Goal: Task Accomplishment & Management: Manage account settings

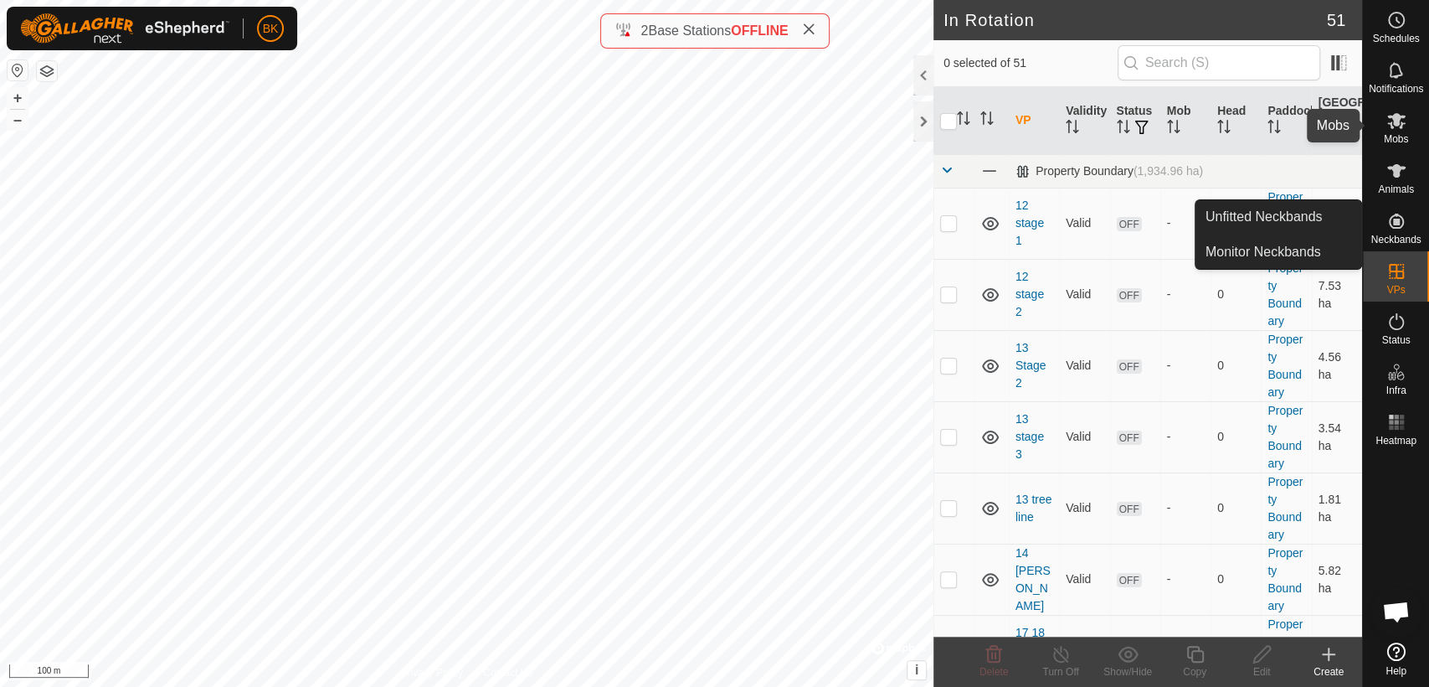
click at [1385, 135] on span "Mobs" at bounding box center [1396, 139] width 24 height 10
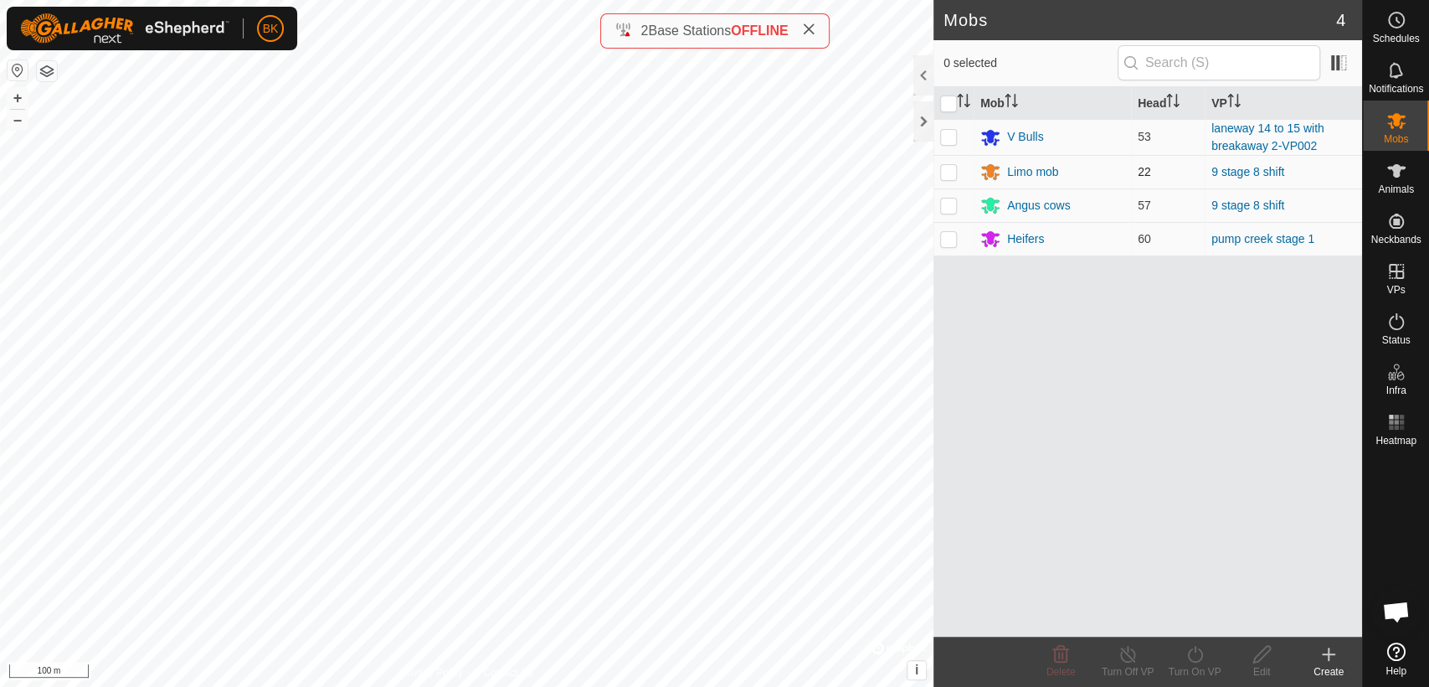
click at [948, 175] on p-checkbox at bounding box center [948, 171] width 17 height 13
checkbox input "true"
click at [940, 203] on p-checkbox at bounding box center [948, 204] width 17 height 13
checkbox input "true"
drag, startPoint x: 1204, startPoint y: 667, endPoint x: 1213, endPoint y: 662, distance: 10.5
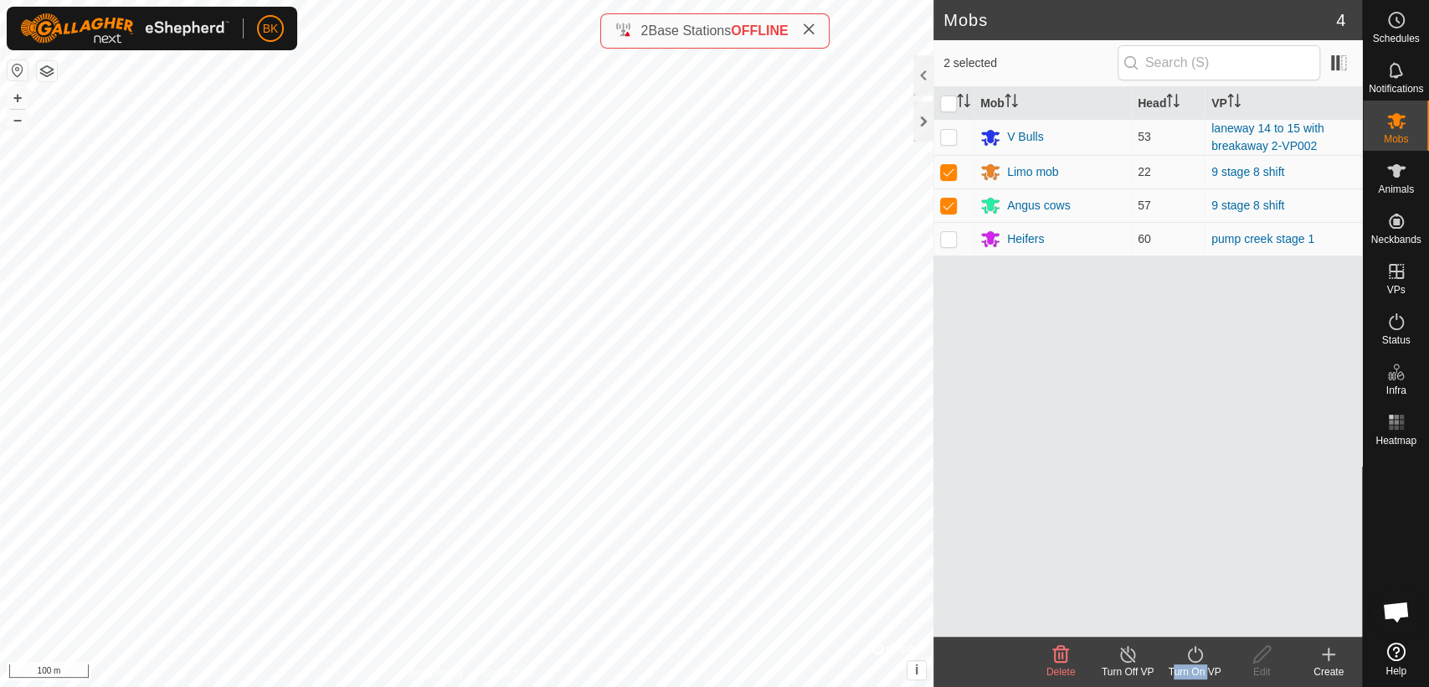
click at [1213, 662] on div "Turn On VP" at bounding box center [1194, 661] width 67 height 50
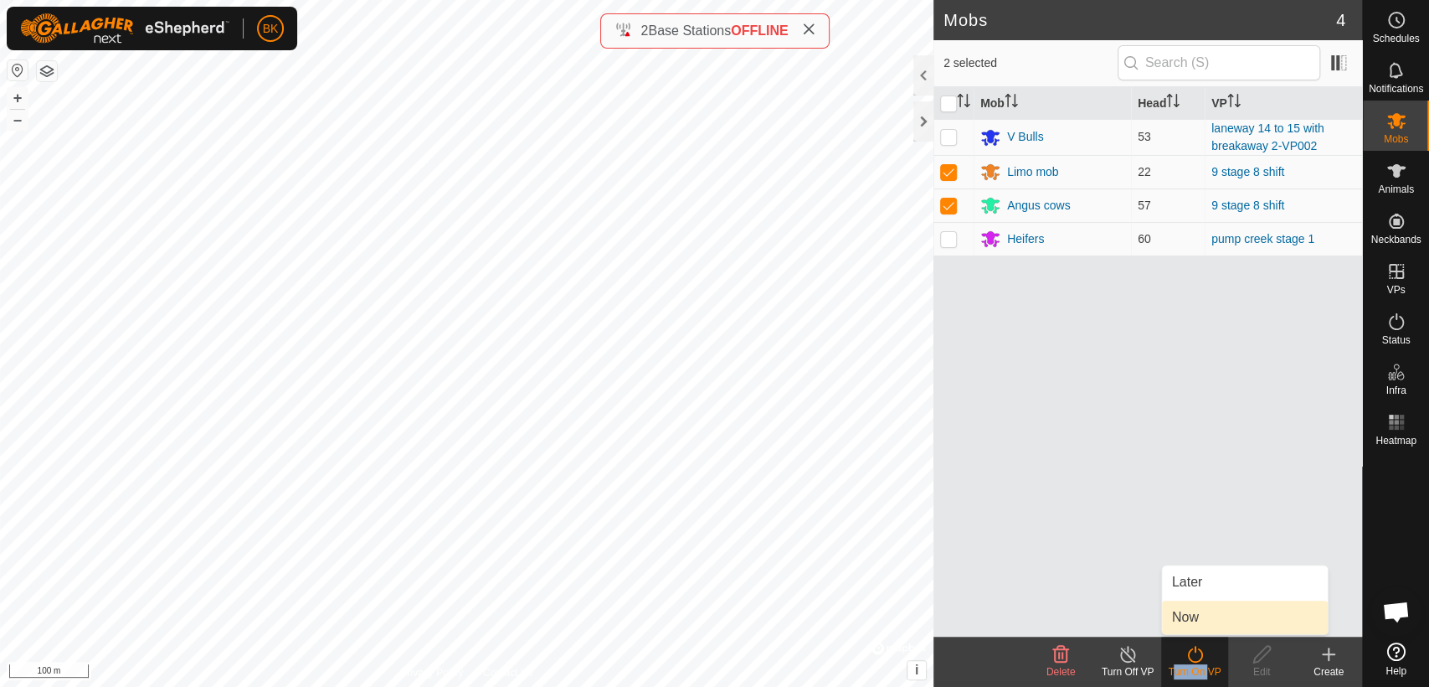
click at [1209, 623] on link "Now" at bounding box center [1245, 616] width 166 height 33
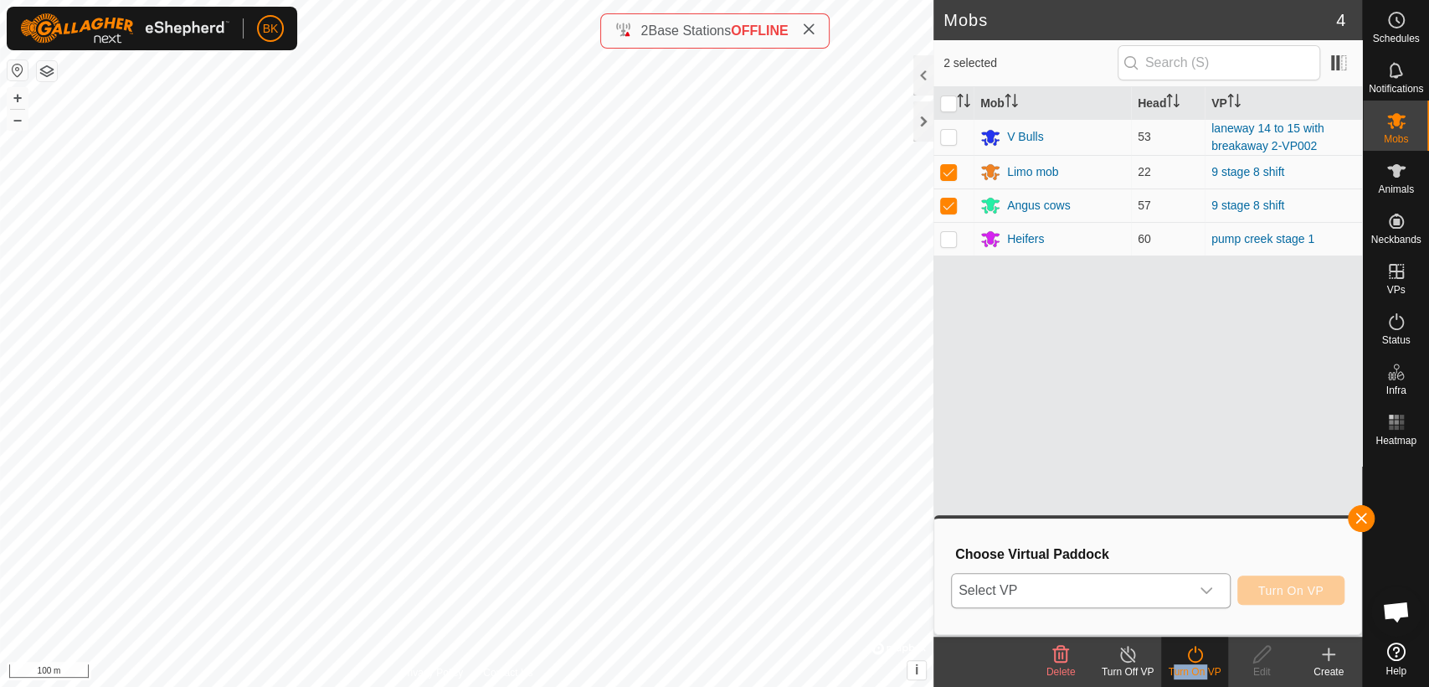
click at [1206, 579] on div "dropdown trigger" at bounding box center [1206, 589] width 33 height 33
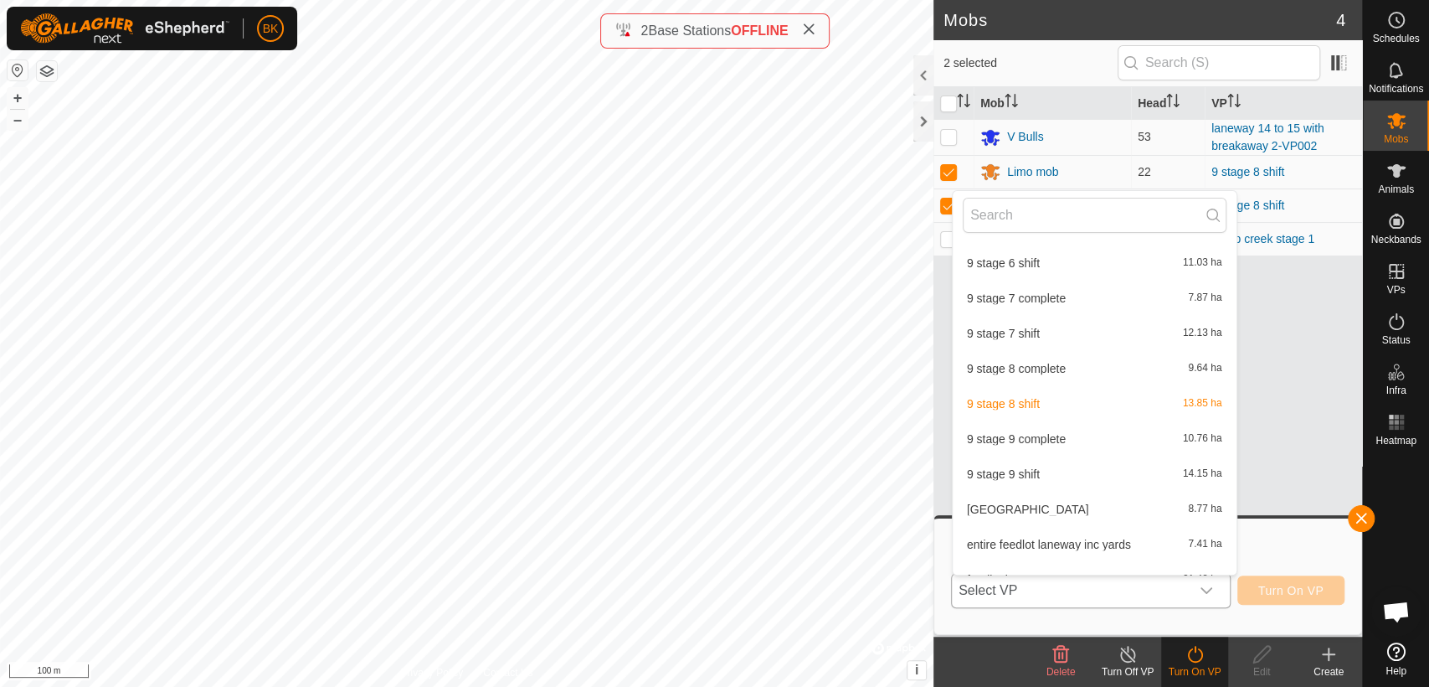
scroll to position [810, 0]
click at [1139, 367] on li "9 stage 8 complete 9.64 ha" at bounding box center [1095, 363] width 284 height 33
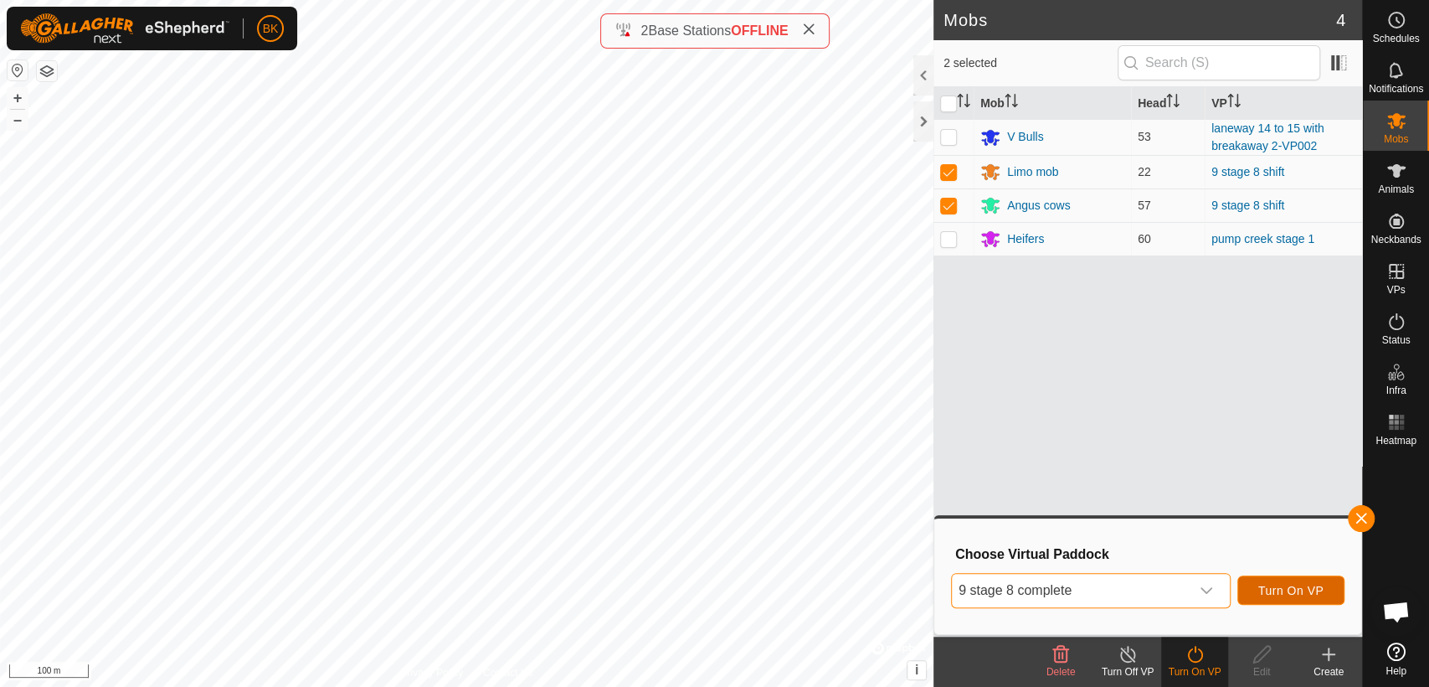
click at [1294, 597] on button "Turn On VP" at bounding box center [1290, 589] width 107 height 29
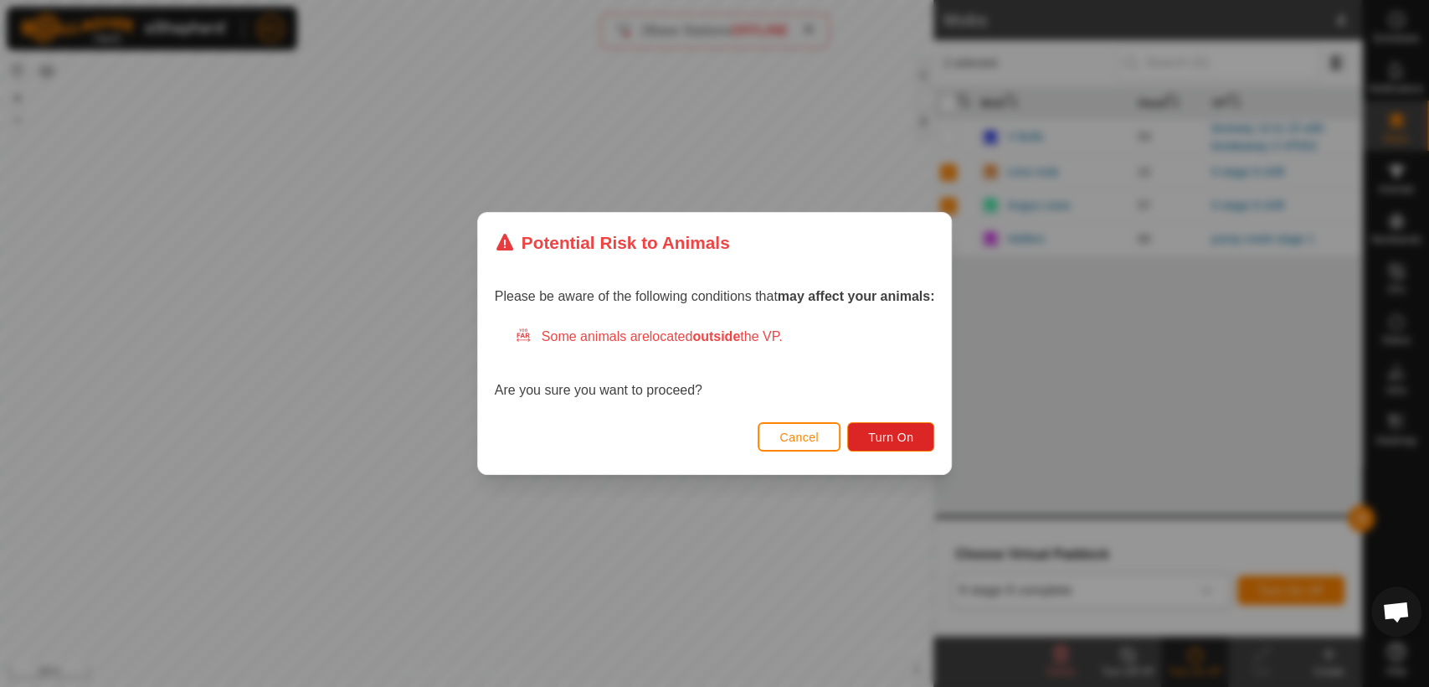
click at [943, 424] on div "Cancel Turn On" at bounding box center [715, 445] width 474 height 57
click at [910, 438] on span "Turn On" at bounding box center [890, 436] width 45 height 13
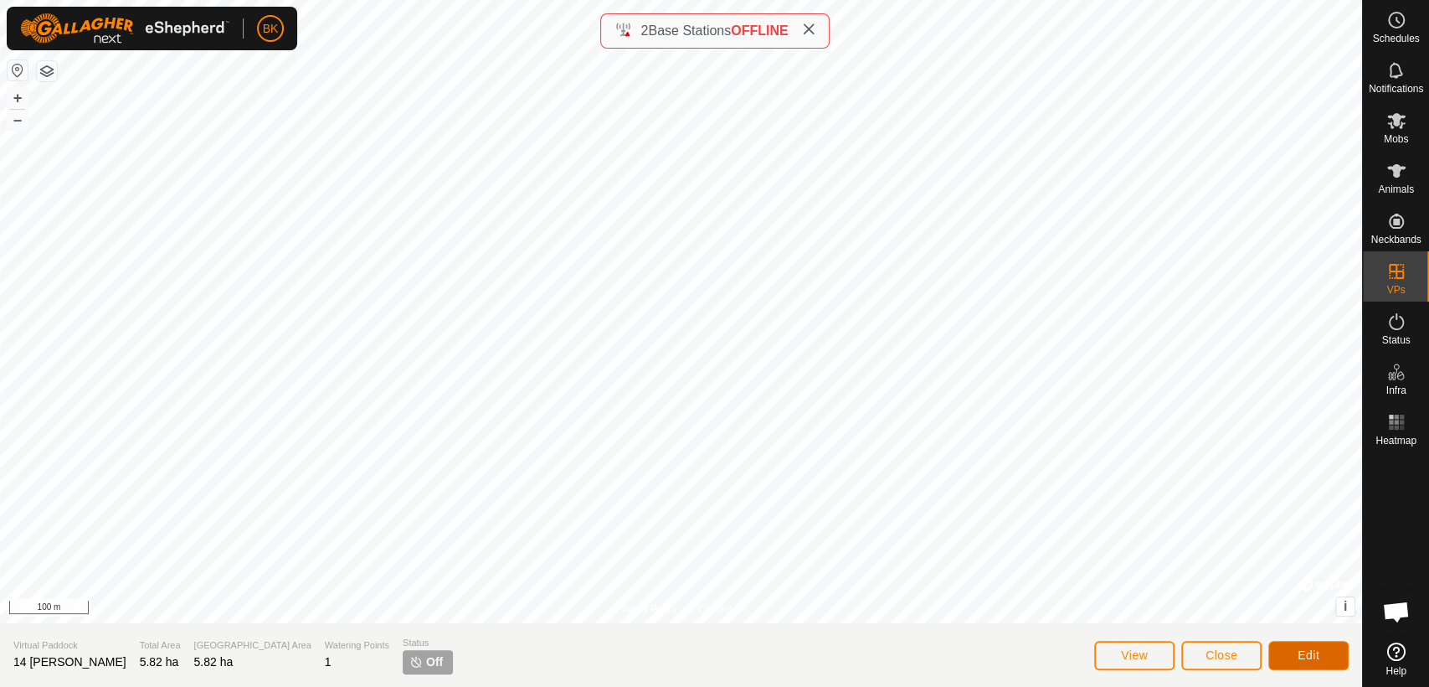
click at [1303, 658] on span "Edit" at bounding box center [1309, 654] width 22 height 13
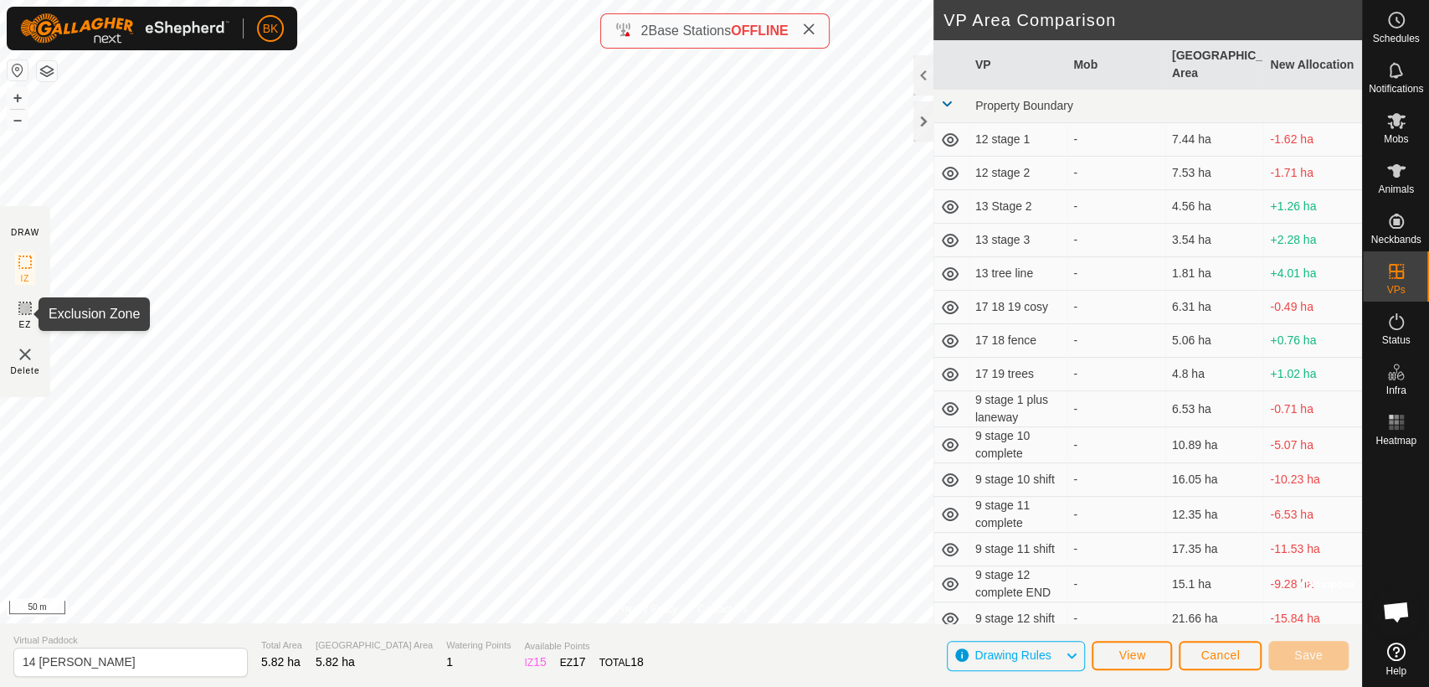
click at [23, 310] on icon at bounding box center [25, 308] width 10 height 10
click at [23, 270] on icon at bounding box center [25, 262] width 20 height 20
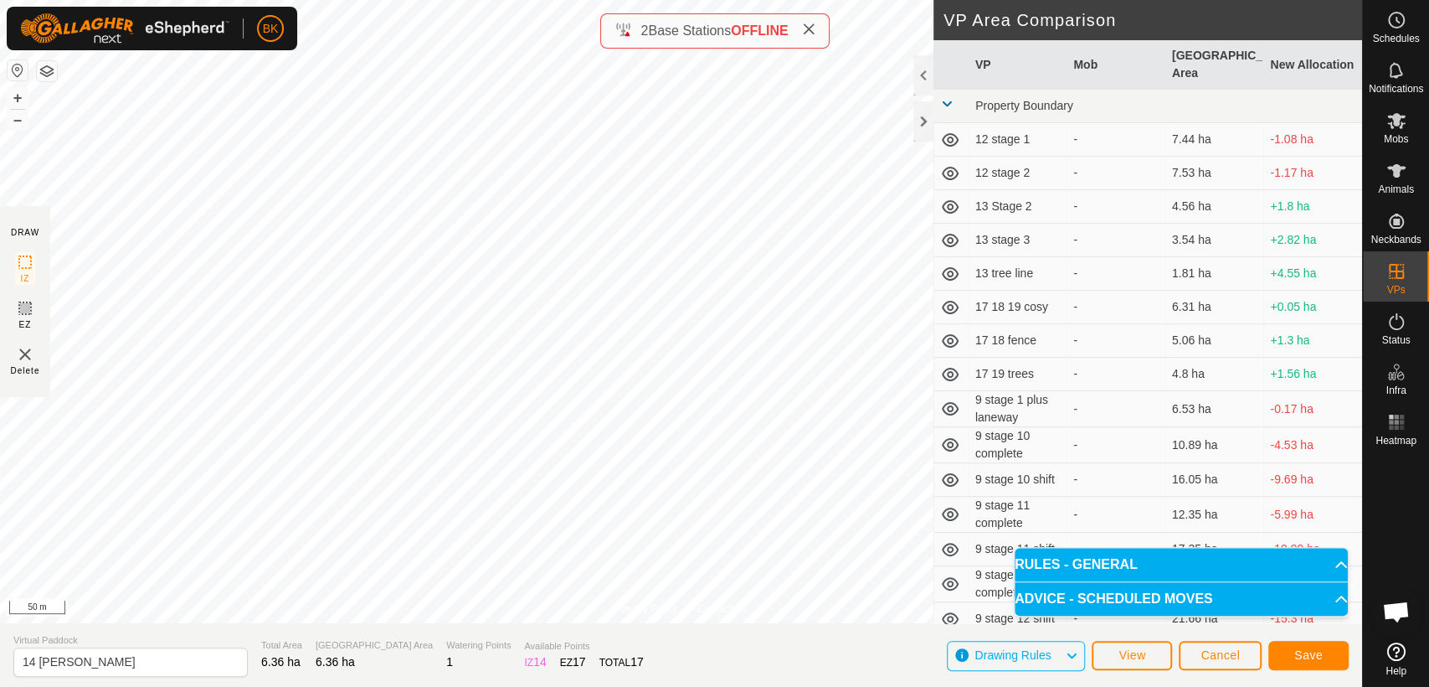
click at [875, 0] on html "BK Schedules Notifications Mobs Animals Neckbands VPs Status Infra Heatmap Help…" at bounding box center [714, 343] width 1429 height 687
click at [80, 666] on input "14 [PERSON_NAME]" at bounding box center [130, 661] width 234 height 29
type input "14 [PERSON_NAME] move"
click at [1326, 658] on button "Save" at bounding box center [1308, 654] width 80 height 29
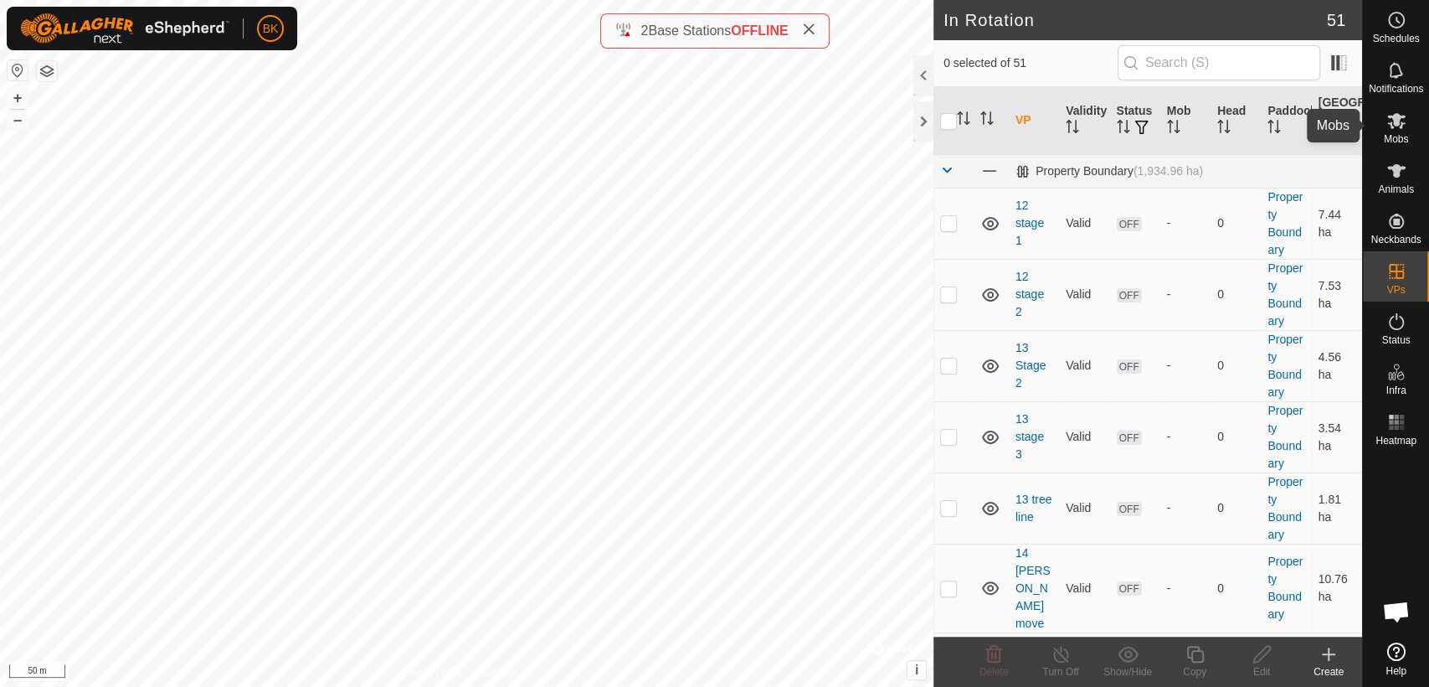
click at [1393, 121] on icon at bounding box center [1396, 121] width 18 height 16
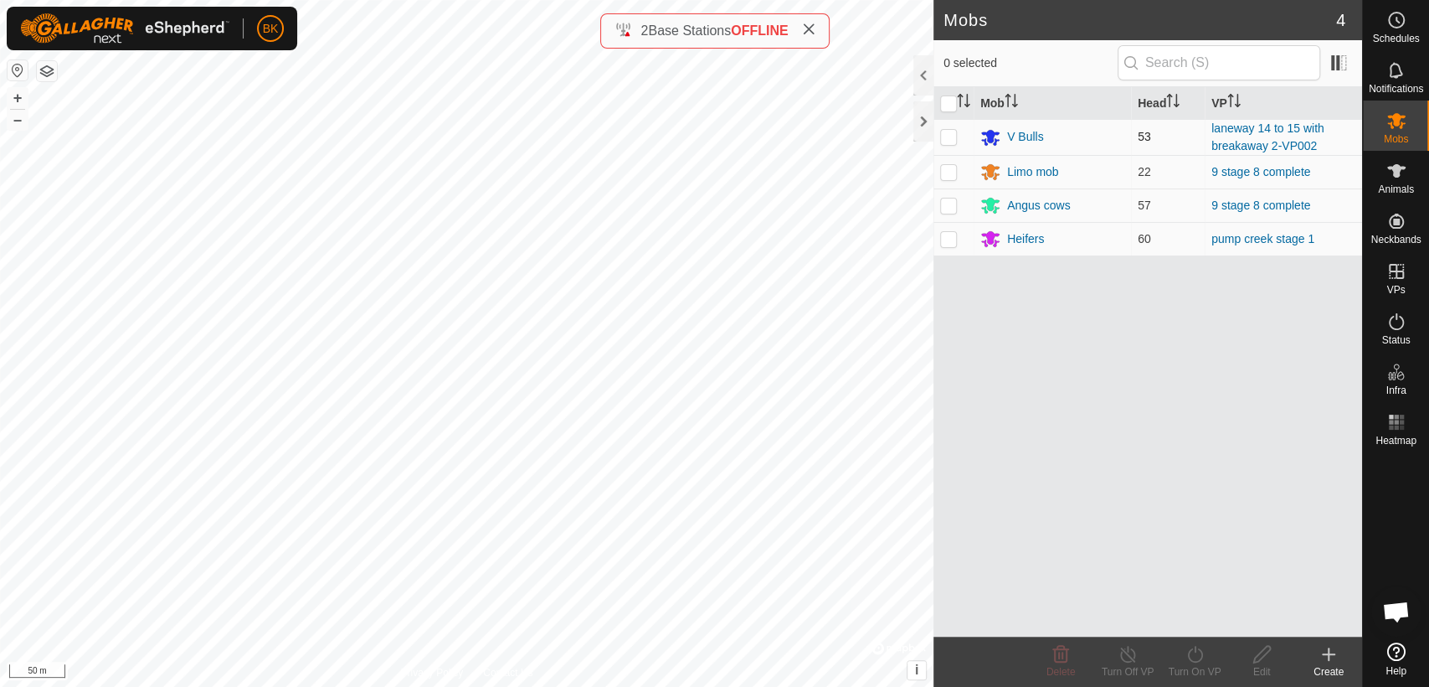
click at [954, 136] on p-checkbox at bounding box center [948, 136] width 17 height 13
checkbox input "true"
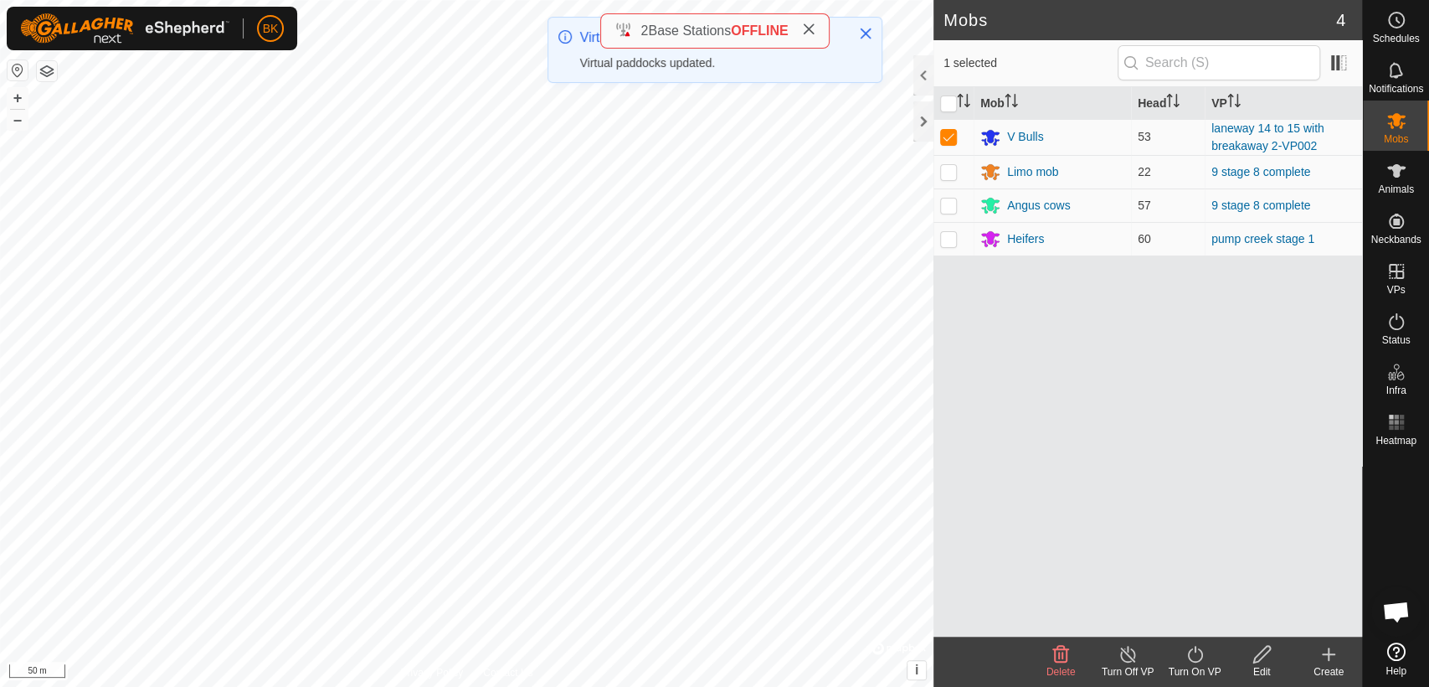
click at [1195, 665] on div "Turn On VP" at bounding box center [1194, 671] width 67 height 15
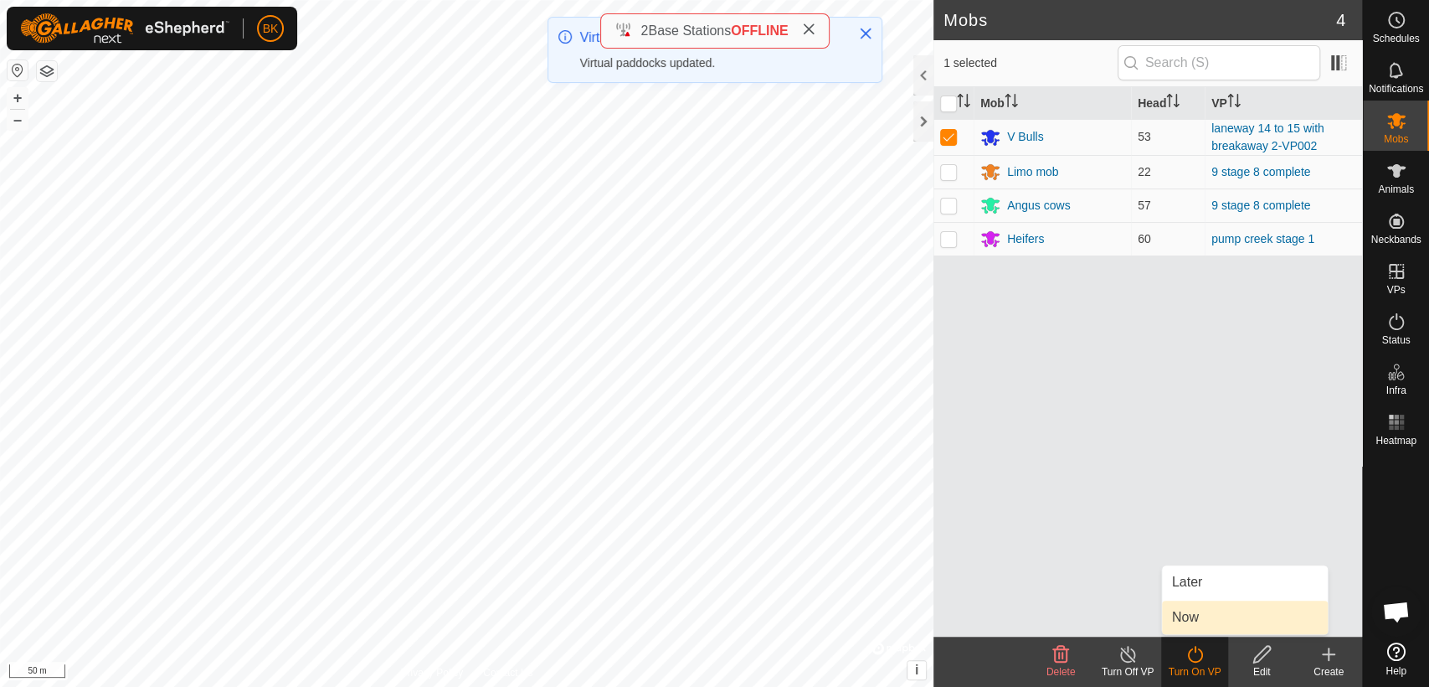
click at [1204, 623] on link "Now" at bounding box center [1245, 616] width 166 height 33
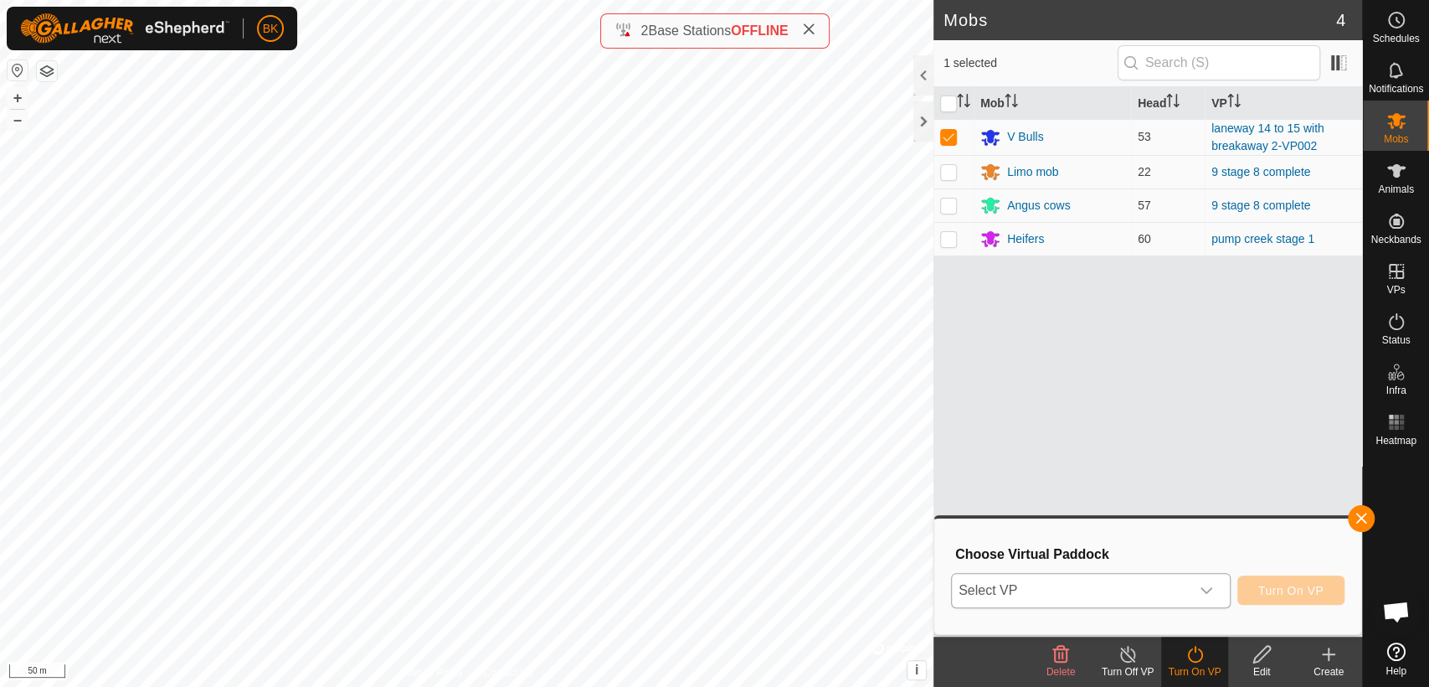
click at [1214, 589] on div "dropdown trigger" at bounding box center [1206, 589] width 33 height 33
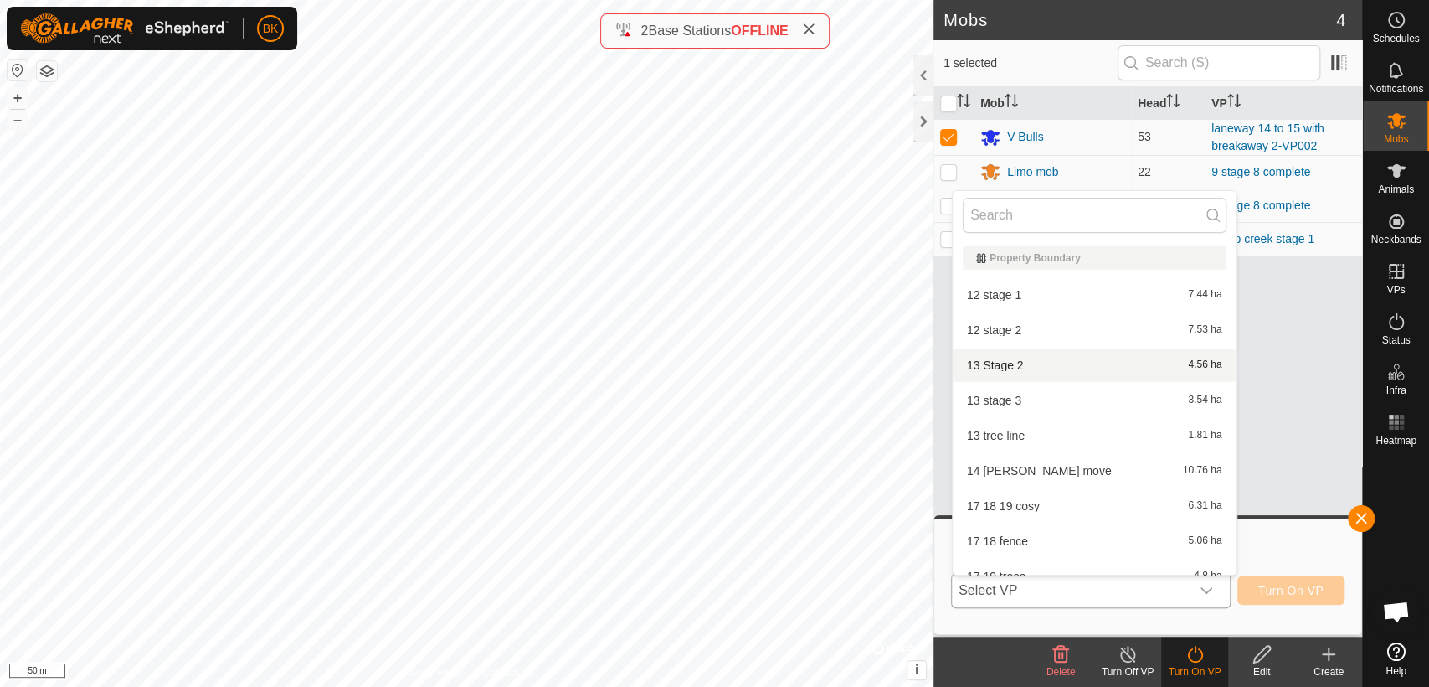
scroll to position [8, 0]
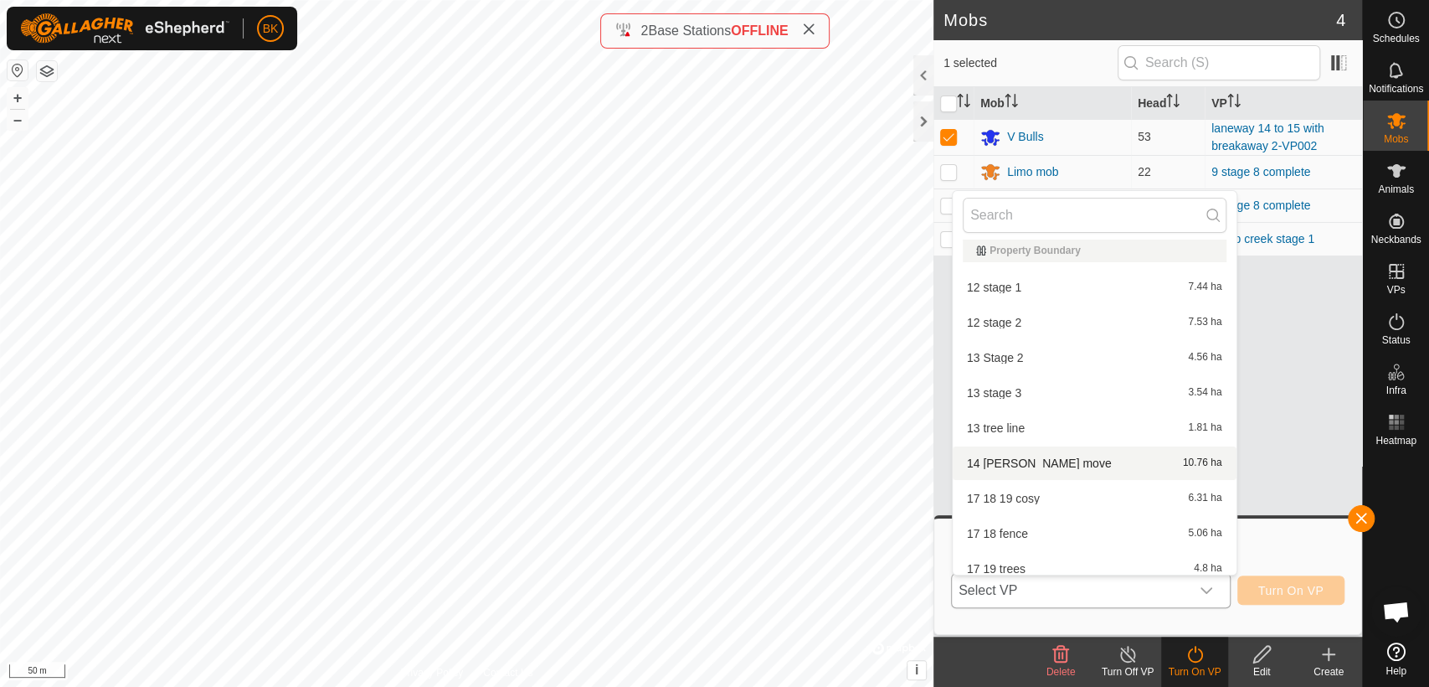
click at [1018, 460] on span "14 [PERSON_NAME] move" at bounding box center [1039, 463] width 145 height 12
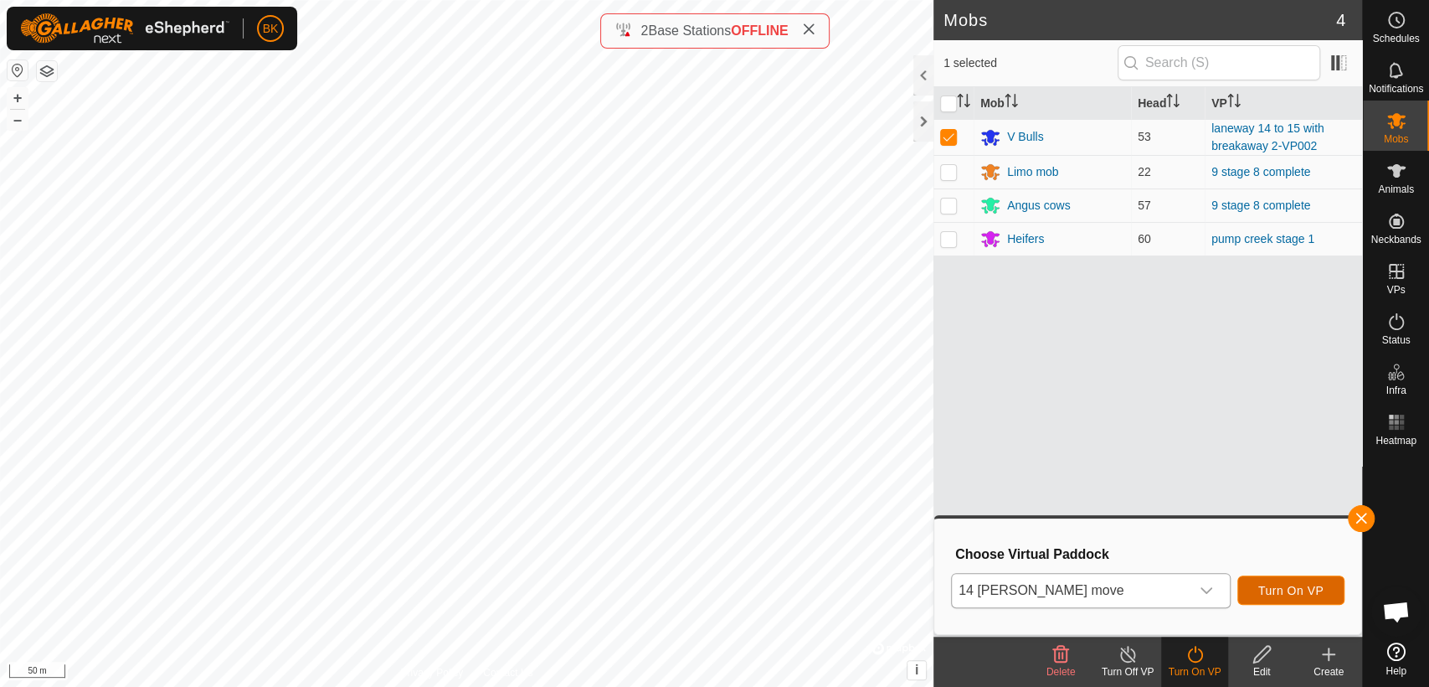
click at [1286, 586] on span "Turn On VP" at bounding box center [1290, 590] width 65 height 13
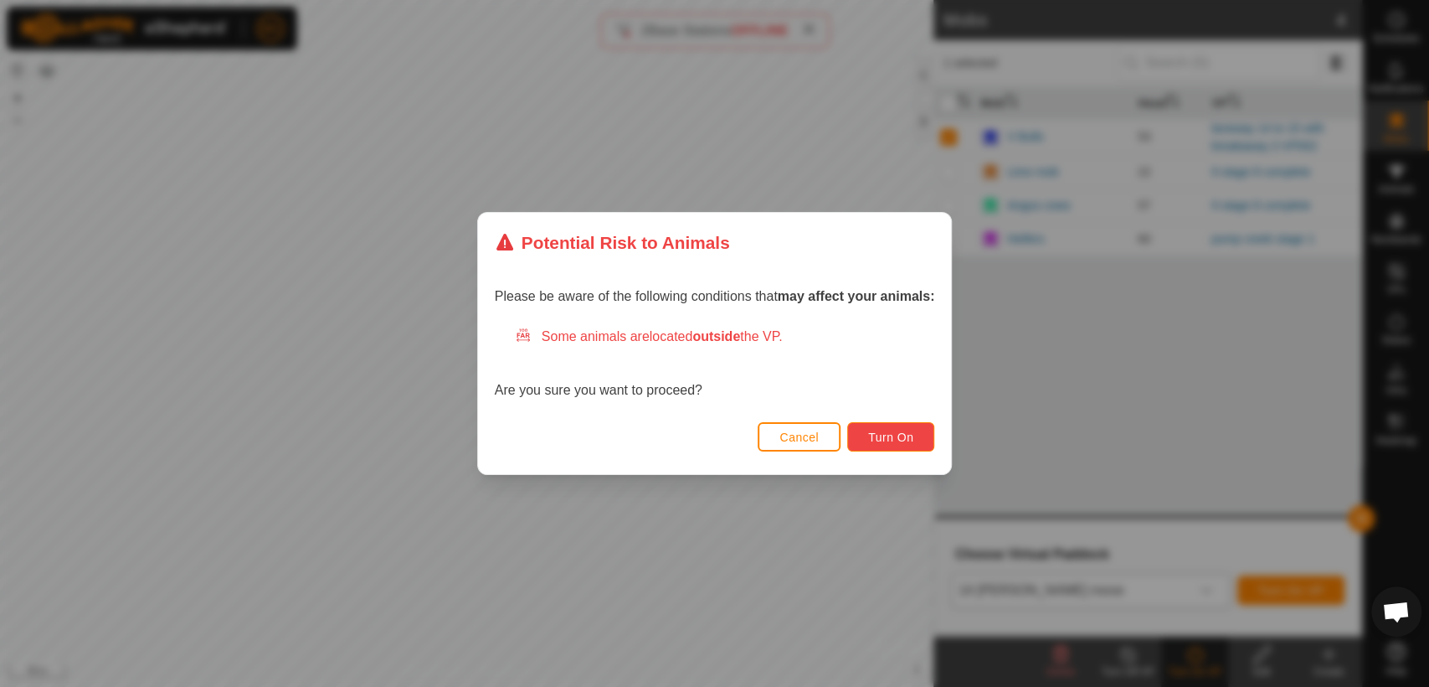
click at [934, 438] on button "Turn On" at bounding box center [890, 436] width 87 height 29
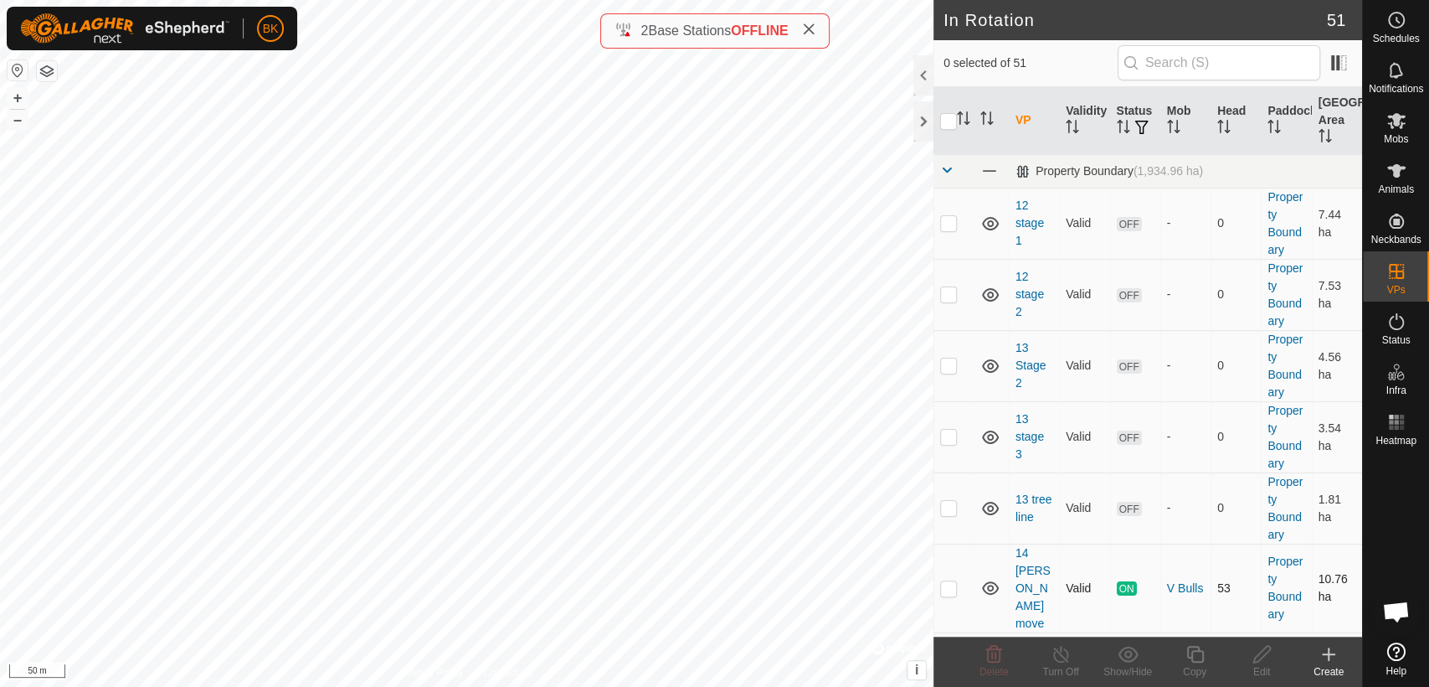
checkbox input "true"
click at [1192, 655] on icon at bounding box center [1195, 654] width 21 height 20
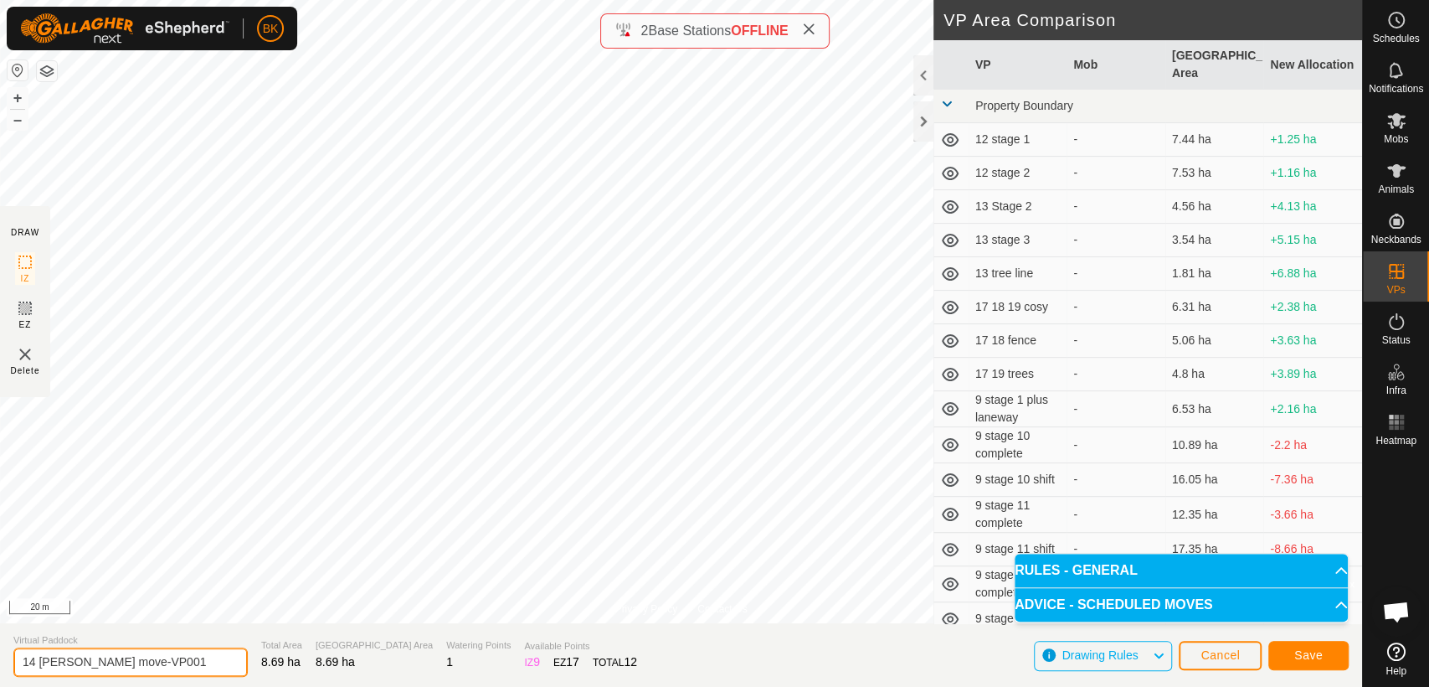
click at [95, 662] on input "14 [PERSON_NAME] move-VP001" at bounding box center [130, 661] width 234 height 29
type input "14 [PERSON_NAME]-VP001"
click at [1326, 652] on button "Save" at bounding box center [1308, 654] width 80 height 29
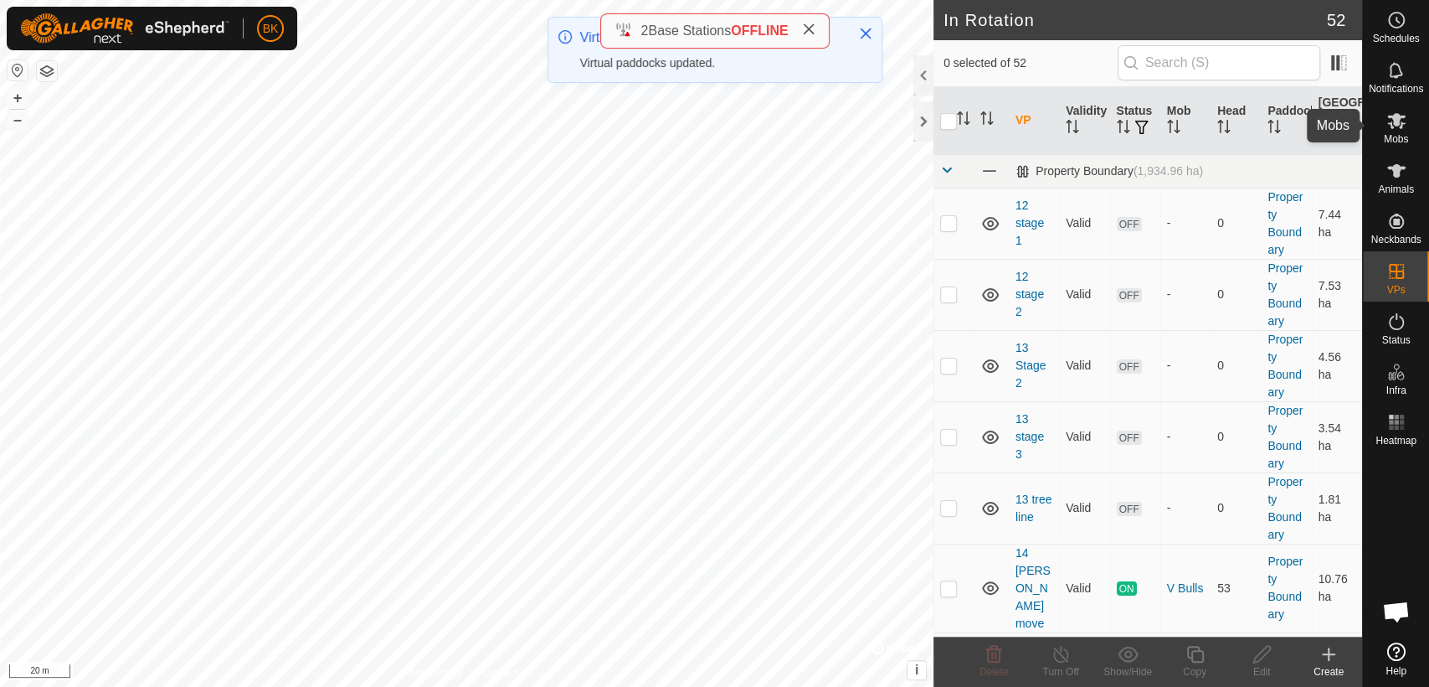
click at [1400, 116] on icon at bounding box center [1396, 121] width 18 height 16
